Goal: Task Accomplishment & Management: Complete application form

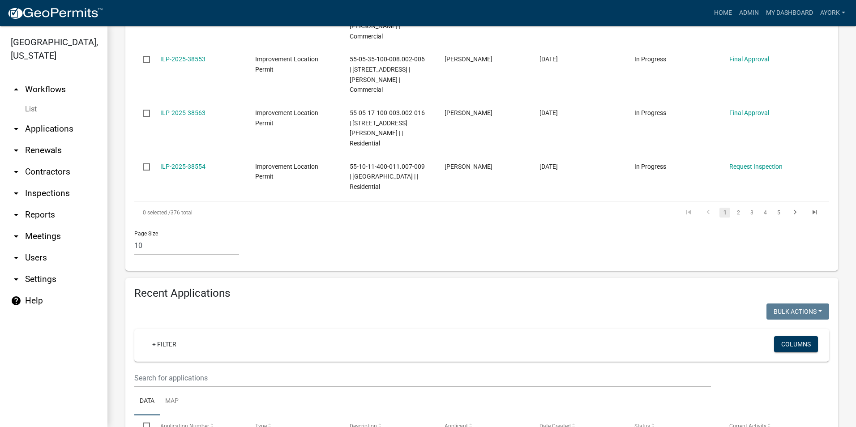
scroll to position [626, 0]
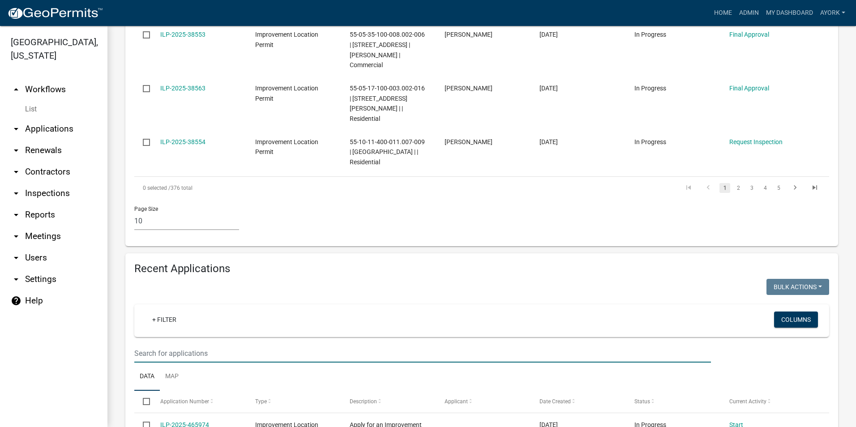
click at [196, 344] on input "text" at bounding box center [422, 353] width 576 height 18
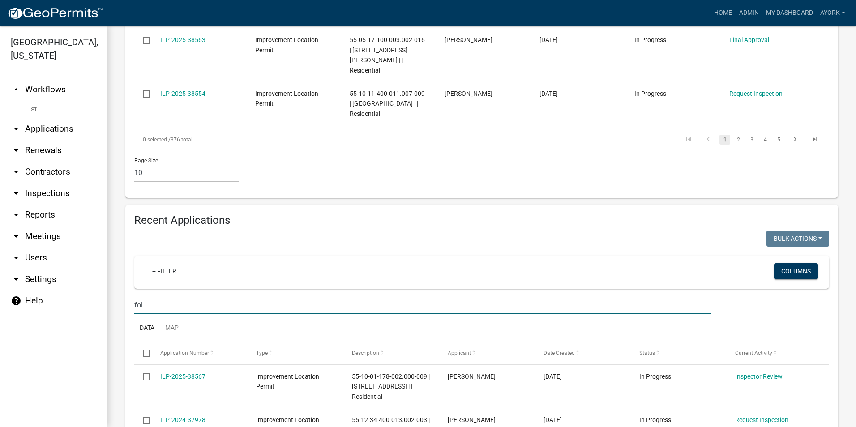
scroll to position [690, 0]
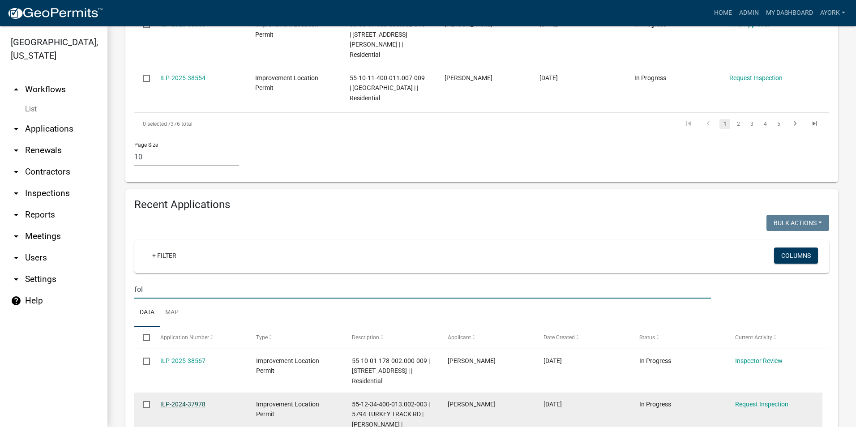
type input "fol"
click at [195, 400] on link "ILP-2024-37978" at bounding box center [182, 403] width 45 height 7
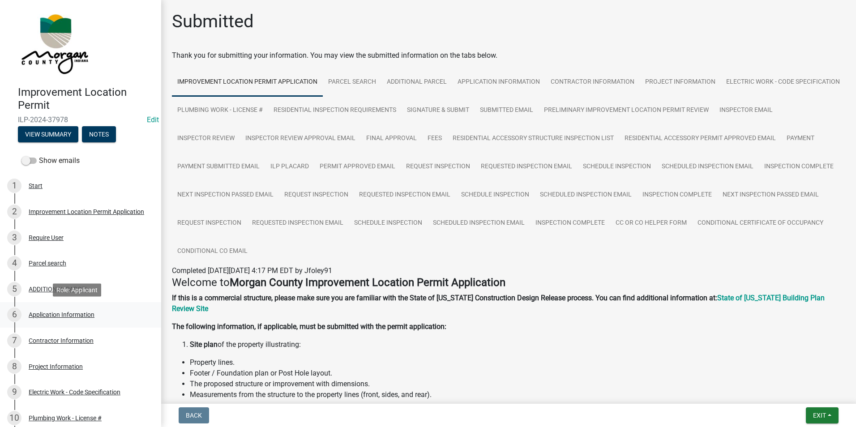
click at [58, 312] on div "Application Information" at bounding box center [62, 314] width 66 height 6
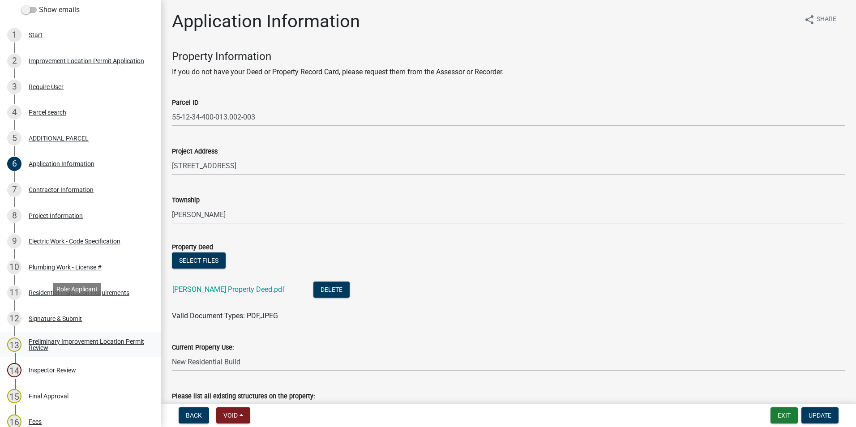
scroll to position [179, 0]
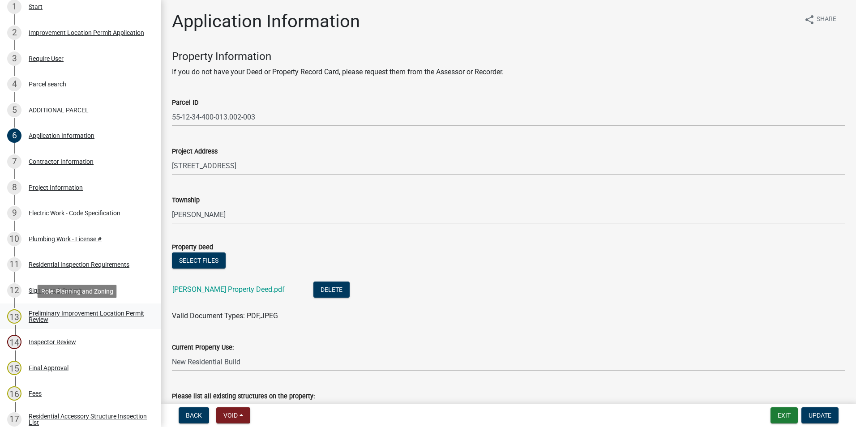
click at [55, 322] on div "Preliminary Improvement Location Permit Review" at bounding box center [88, 316] width 118 height 13
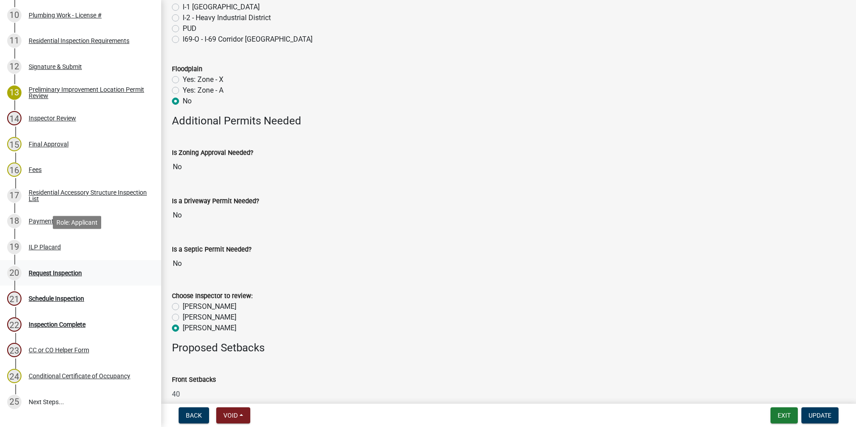
scroll to position [473, 0]
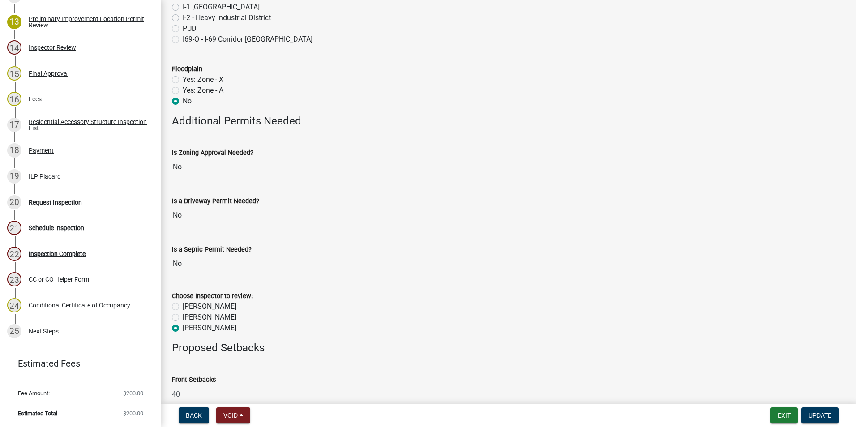
click at [53, 205] on div "Request Inspection" at bounding box center [55, 202] width 53 height 6
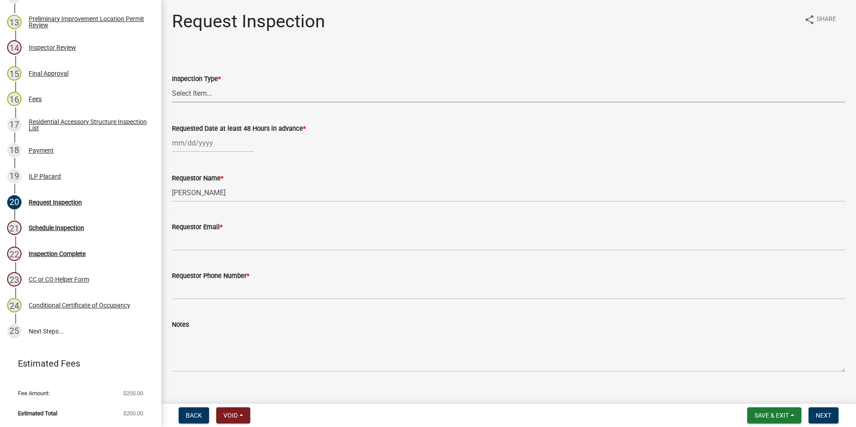
click at [206, 93] on select "Select Item... Footer Hole Bonding Underslab Foundation, Piers, Tie downs Prewa…" at bounding box center [508, 93] width 673 height 18
click at [172, 84] on select "Select Item... Footer Hole Bonding Underslab Foundation, Piers, Tie downs Prewa…" at bounding box center [508, 93] width 673 height 18
select select "c1069762-7260-45a2-b327-2fba892271d4"
click at [205, 144] on div "[DATE] Mo Tu We Th Fr Sa Su 28 29 30 31 1 2 3 4 5 6 7 8 9 10 11 12 13 14 15 16 …" at bounding box center [213, 143] width 82 height 18
click at [210, 233] on div "20" at bounding box center [209, 233] width 14 height 14
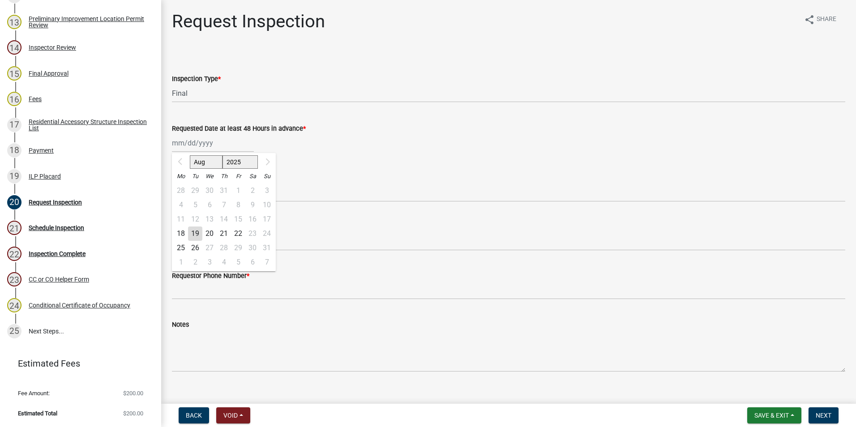
type input "[DATE]"
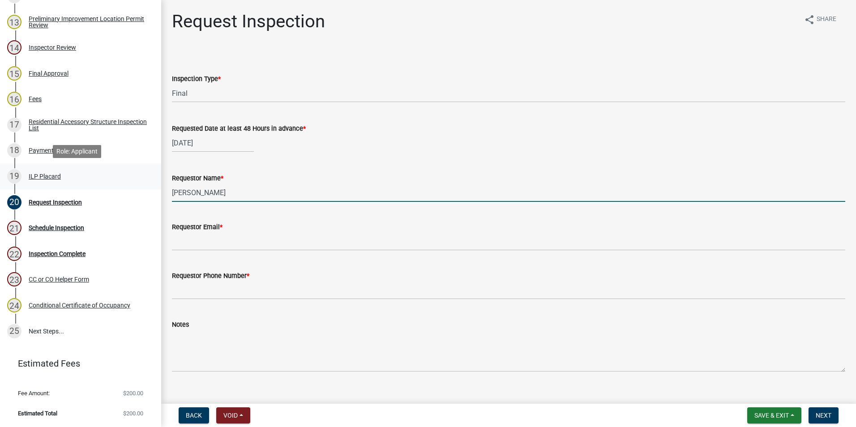
drag, startPoint x: 227, startPoint y: 198, endPoint x: 128, endPoint y: 187, distance: 99.5
click at [128, 187] on div "Improvement Location Permit ILP-2024-37978 Edit View Summary Notes Show emails …" at bounding box center [428, 213] width 856 height 427
type input "[PERSON_NAME]"
click at [764, 412] on span "Save & Exit" at bounding box center [771, 415] width 34 height 7
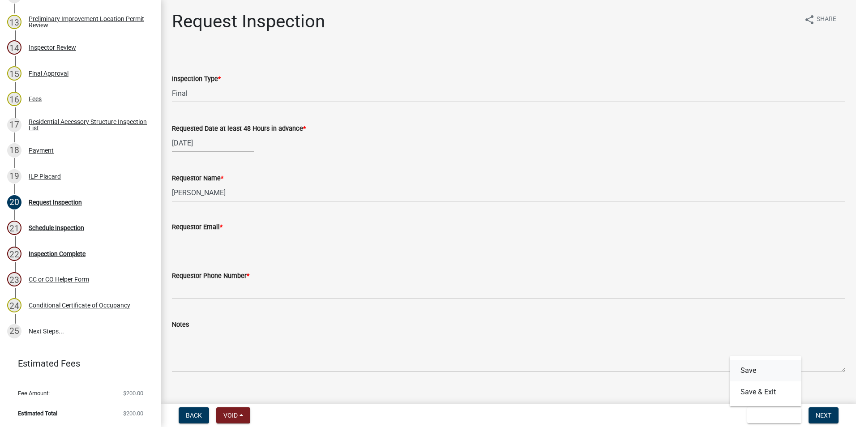
click at [748, 373] on button "Save" at bounding box center [765, 370] width 72 height 21
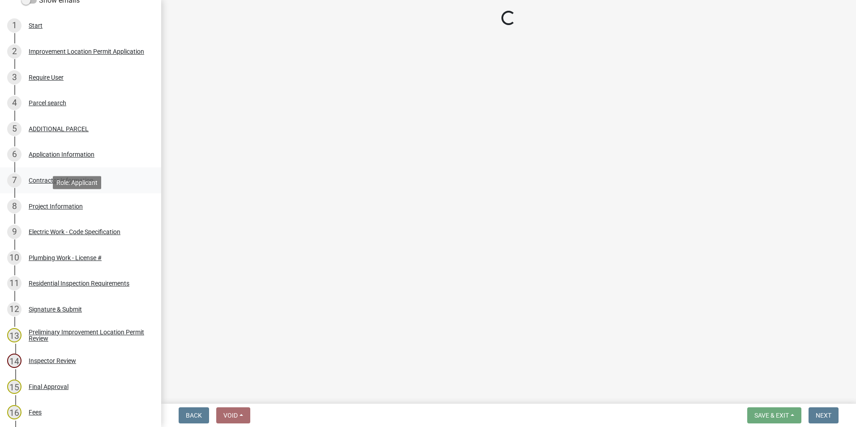
scroll to position [115, 0]
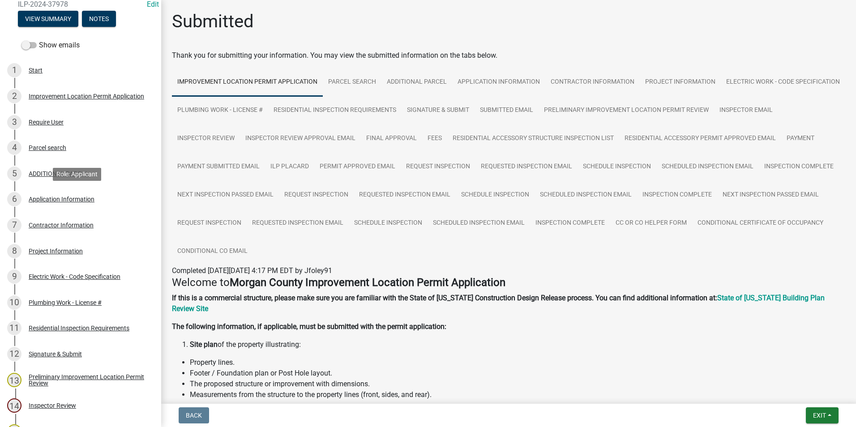
click at [76, 202] on div "Application Information" at bounding box center [62, 199] width 66 height 6
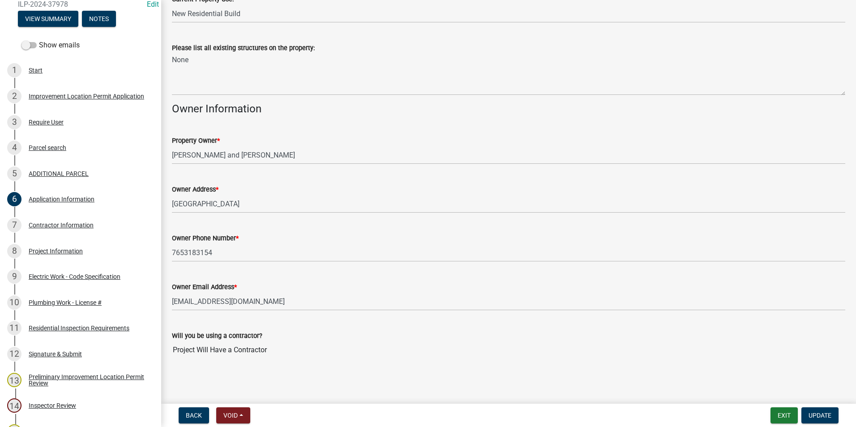
scroll to position [349, 0]
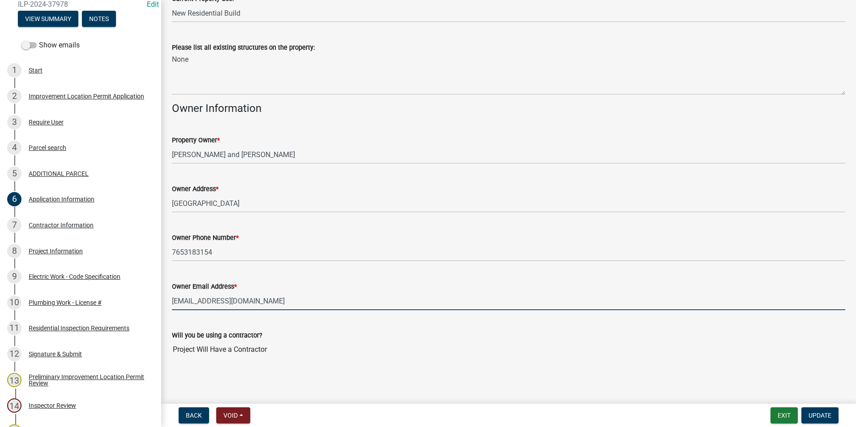
drag, startPoint x: 285, startPoint y: 306, endPoint x: 168, endPoint y: 299, distance: 117.5
click at [168, 299] on div "Owner Email Address * [EMAIL_ADDRESS][DOMAIN_NAME]" at bounding box center [508, 289] width 686 height 42
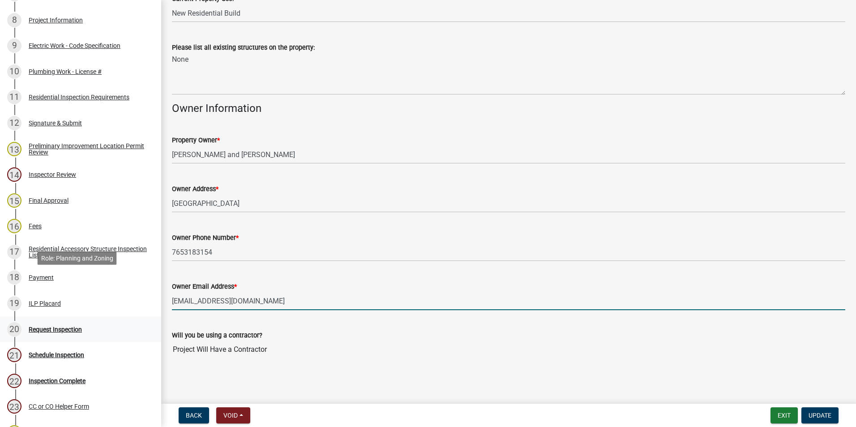
scroll to position [384, 0]
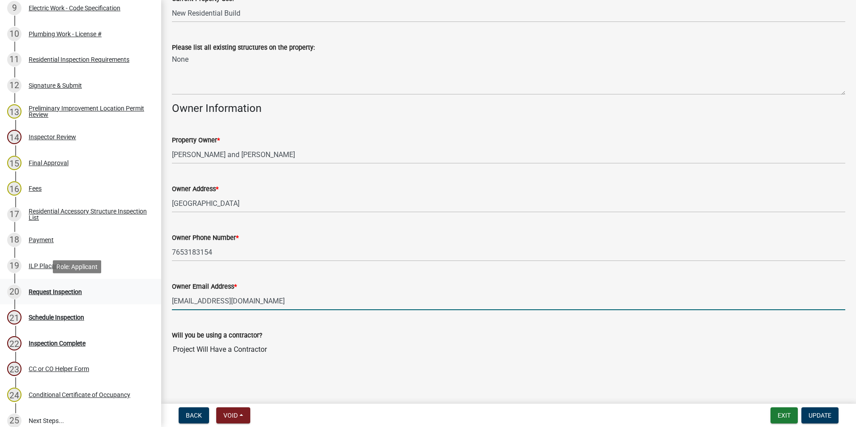
click at [61, 289] on div "Request Inspection" at bounding box center [55, 292] width 53 height 6
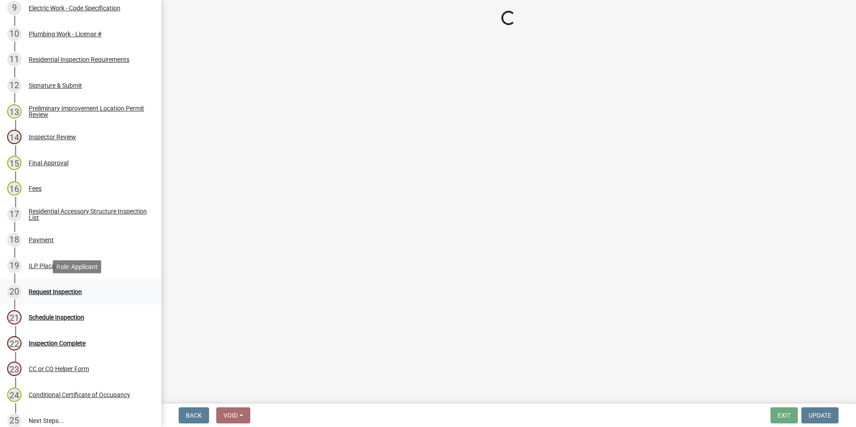
scroll to position [0, 0]
select select "c1069762-7260-45a2-b327-2fba892271d4"
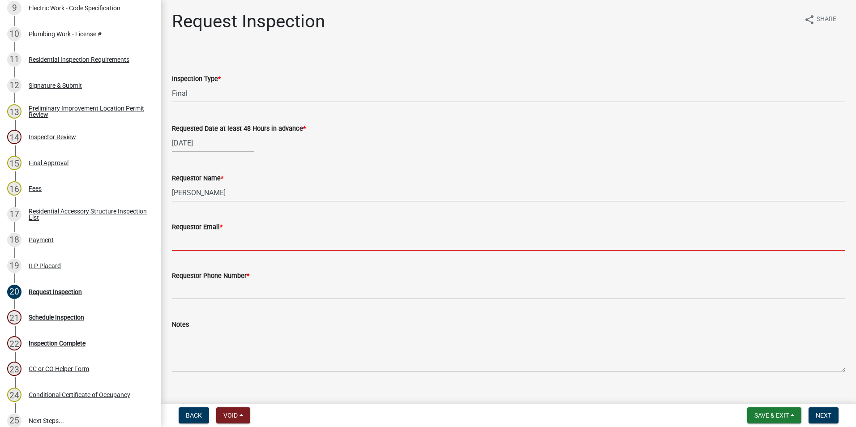
paste input "[EMAIL_ADDRESS][DOMAIN_NAME]"
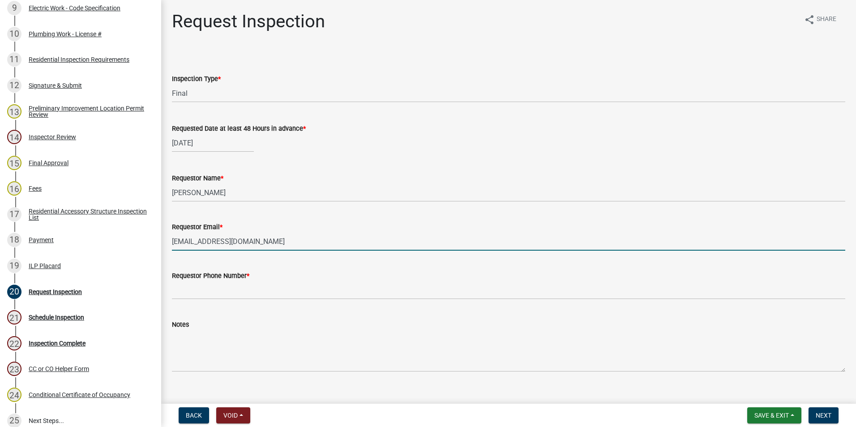
type input "[EMAIL_ADDRESS][DOMAIN_NAME]"
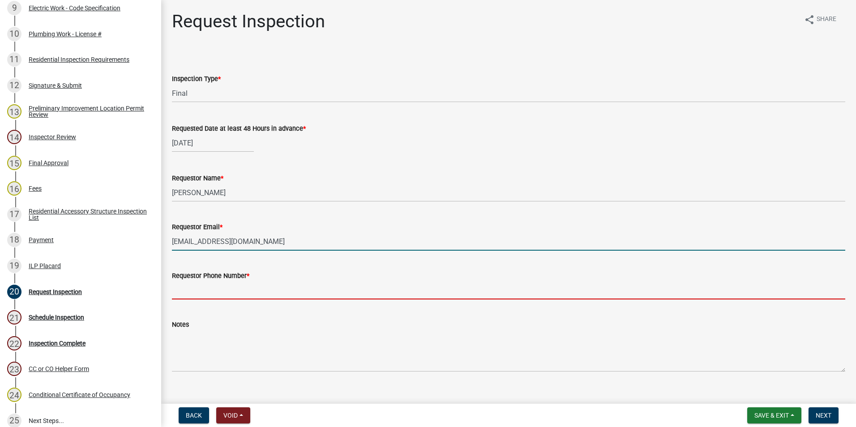
click at [227, 290] on input "Requestor Phone Number *" at bounding box center [508, 290] width 673 height 18
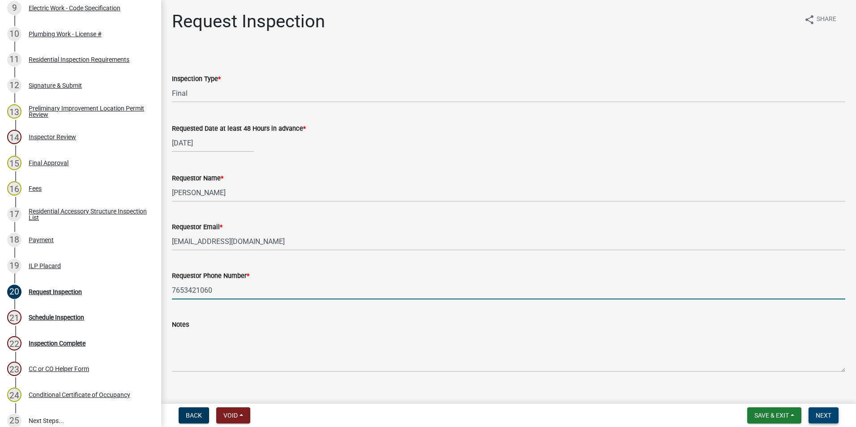
type input "7653421060"
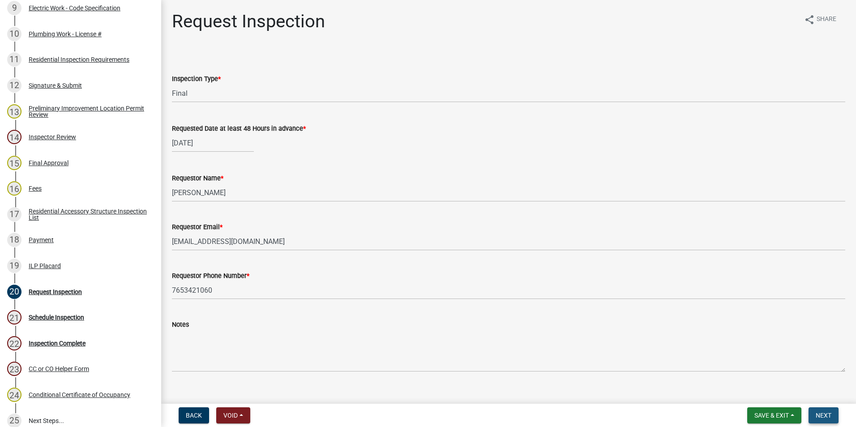
click at [829, 419] on button "Next" at bounding box center [823, 415] width 30 height 16
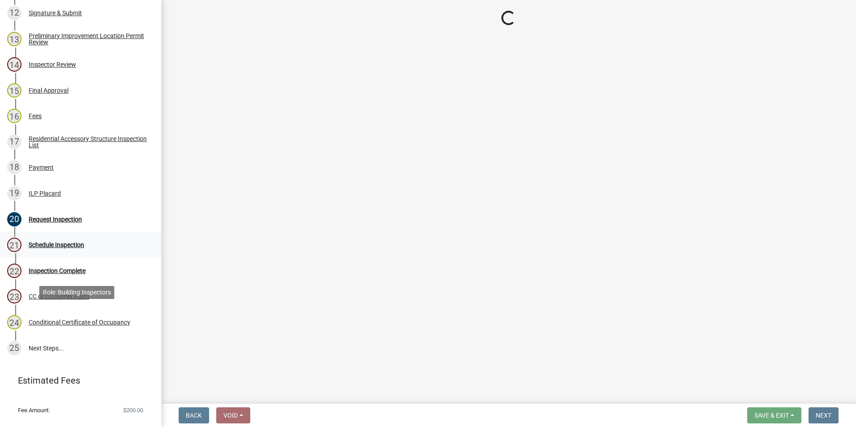
scroll to position [473, 0]
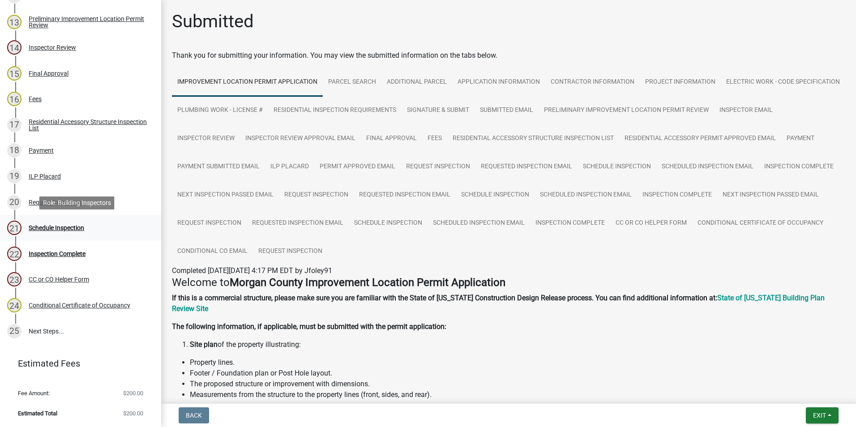
click at [69, 229] on div "Schedule Inspection" at bounding box center [56, 228] width 55 height 6
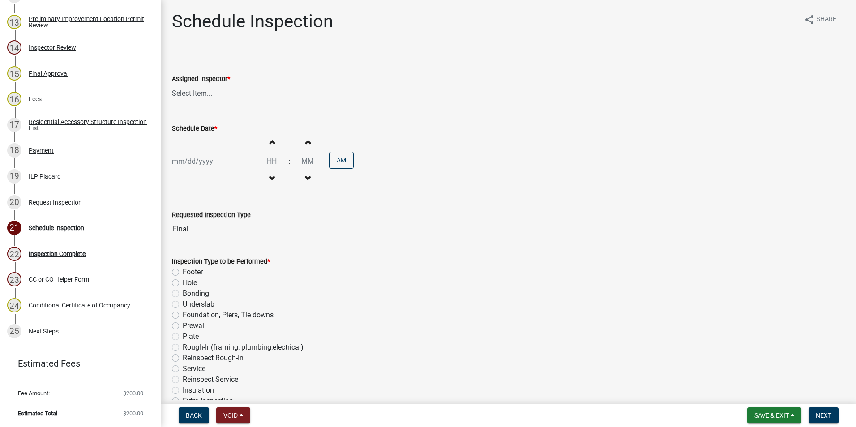
click at [207, 92] on select "Select Item... [PERSON_NAME] ([PERSON_NAME]) AndrewMason ([PERSON_NAME])" at bounding box center [508, 93] width 673 height 18
select select "47d75678-cf87-418f-879d-88d5340f2bcb"
click at [172, 84] on select "Select Item... [PERSON_NAME] ([PERSON_NAME]) AndrewMason ([PERSON_NAME])" at bounding box center [508, 93] width 673 height 18
select select "8"
select select "2025"
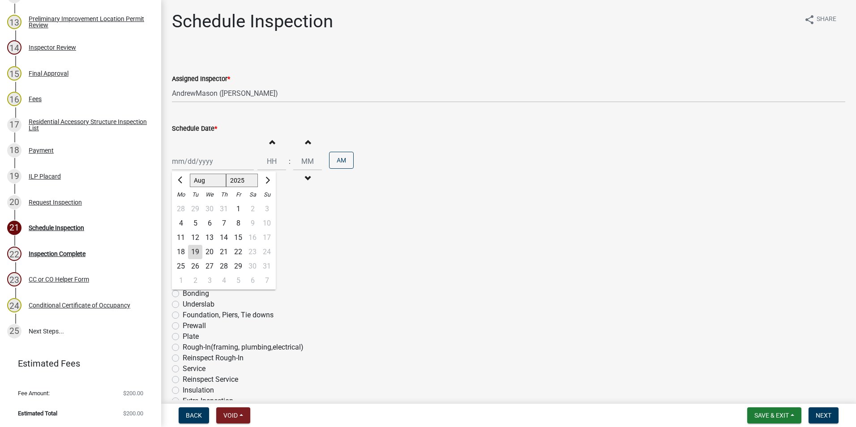
click at [204, 154] on div "[PERSON_NAME] Feb Mar Apr [PERSON_NAME][DATE] Oct Nov [DATE] 1526 1527 1528 152…" at bounding box center [213, 161] width 82 height 18
click at [210, 253] on div "20" at bounding box center [209, 252] width 14 height 14
type input "[DATE]"
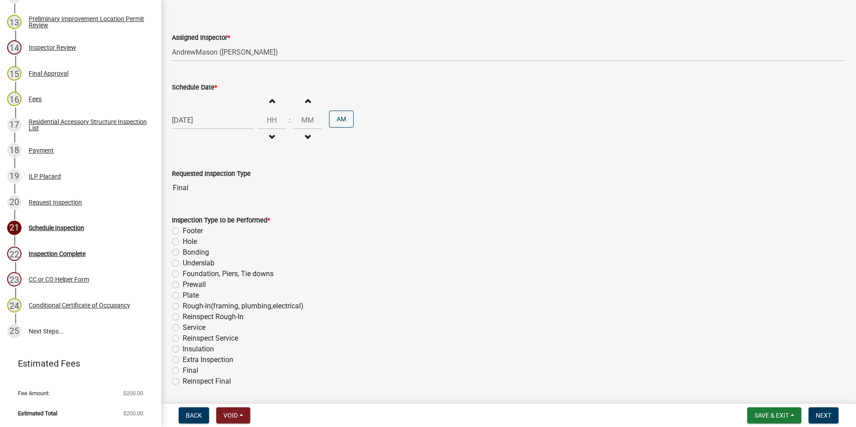
scroll to position [71, 0]
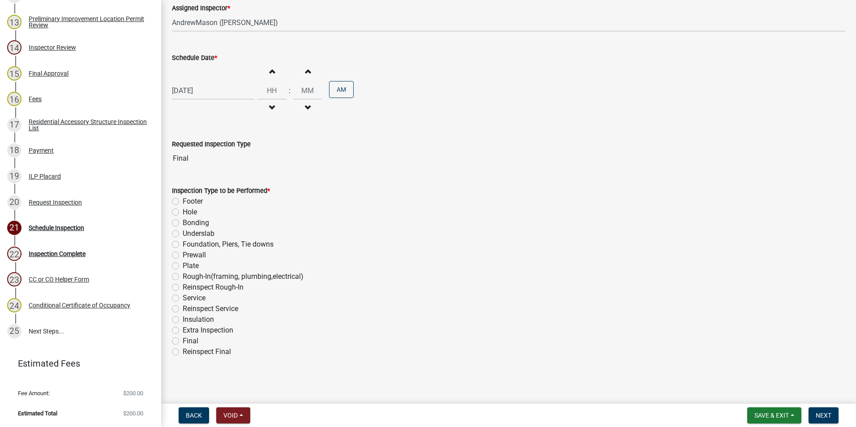
click at [183, 340] on label "Final" at bounding box center [191, 341] width 16 height 11
click at [183, 340] on input "Final" at bounding box center [186, 339] width 6 height 6
radio input "true"
click at [821, 413] on span "Next" at bounding box center [823, 415] width 16 height 7
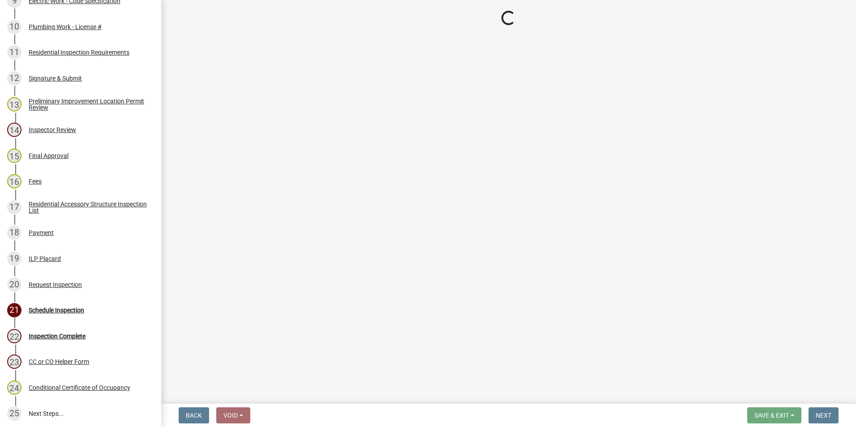
scroll to position [473, 0]
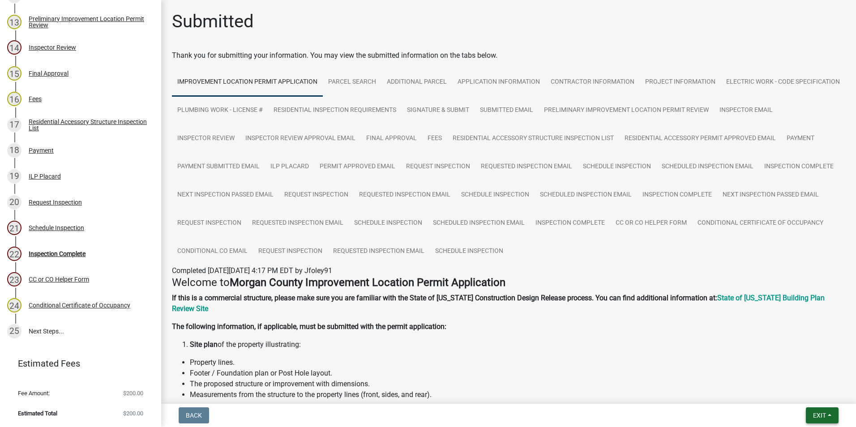
click at [824, 421] on button "Exit" at bounding box center [821, 415] width 33 height 16
click at [808, 396] on button "Save & Exit" at bounding box center [803, 391] width 72 height 21
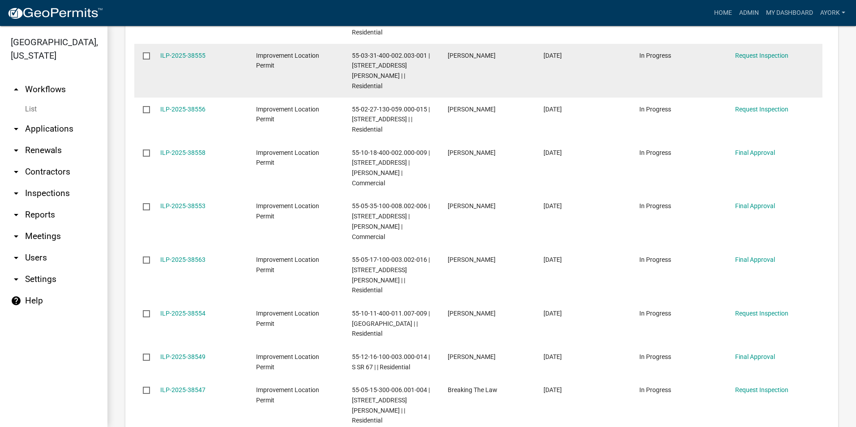
scroll to position [403, 0]
